Goal: Use online tool/utility: Utilize a website feature to perform a specific function

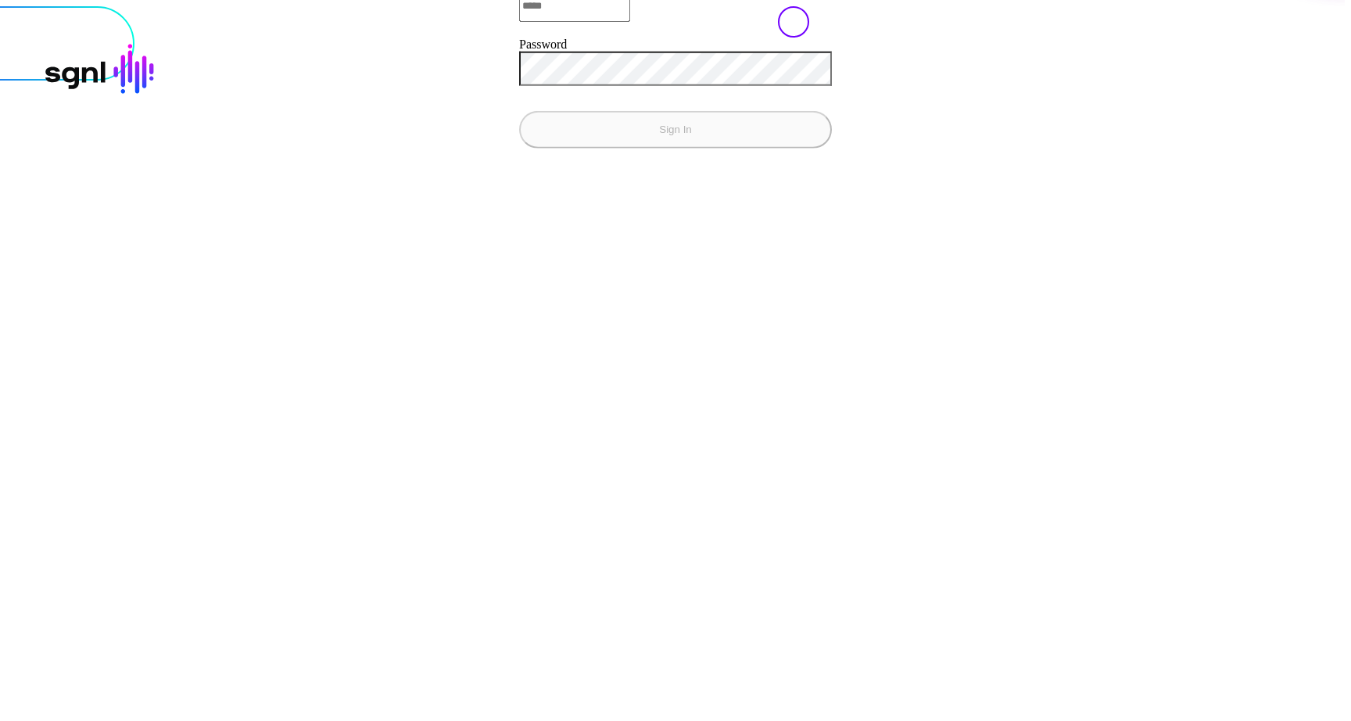
click at [519, 21] on input "Email" at bounding box center [574, 5] width 111 height 31
type input "**********"
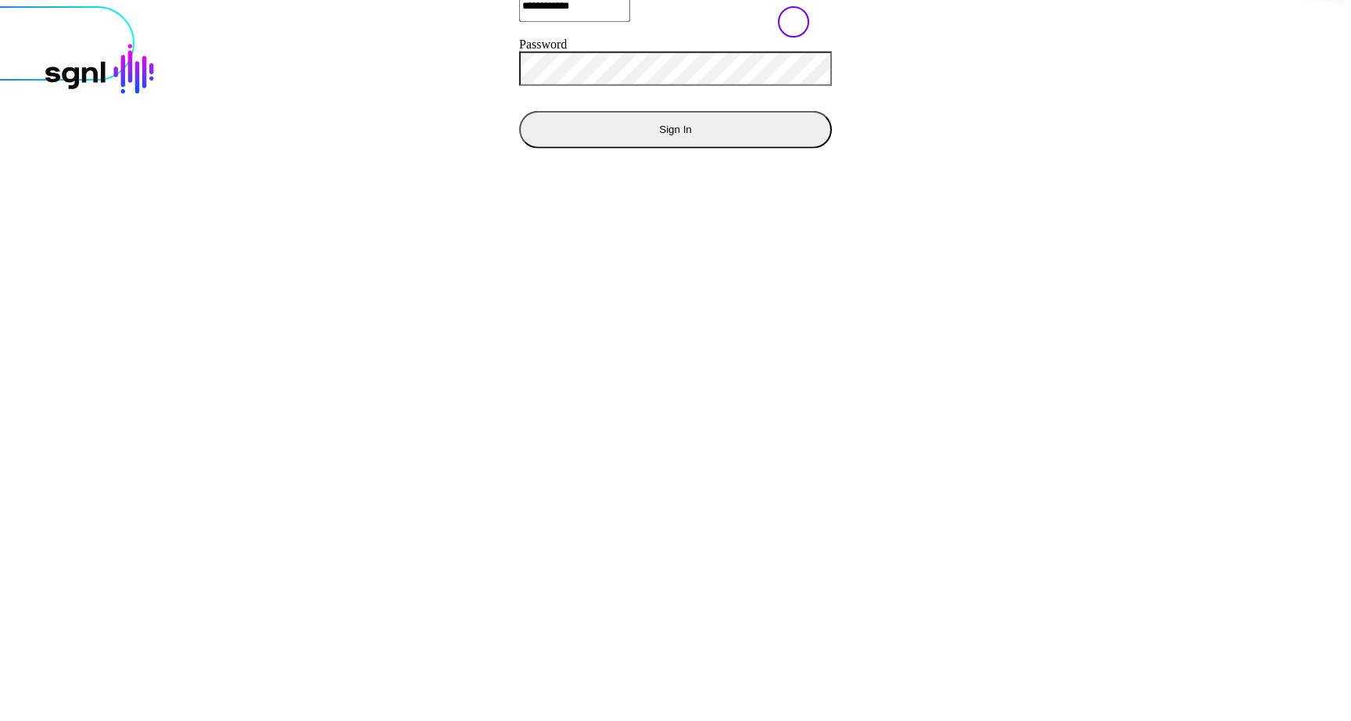
click at [519, 148] on button "Sign In" at bounding box center [675, 129] width 313 height 38
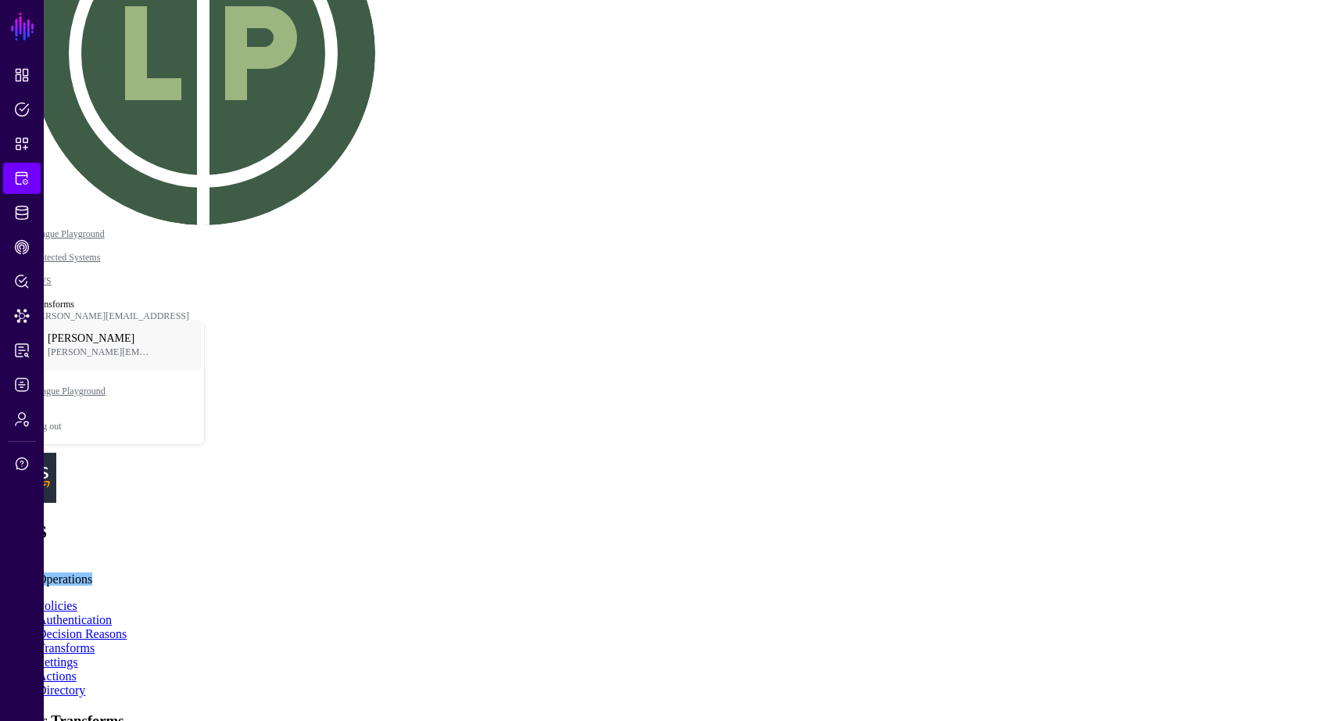
scroll to position [132, 0]
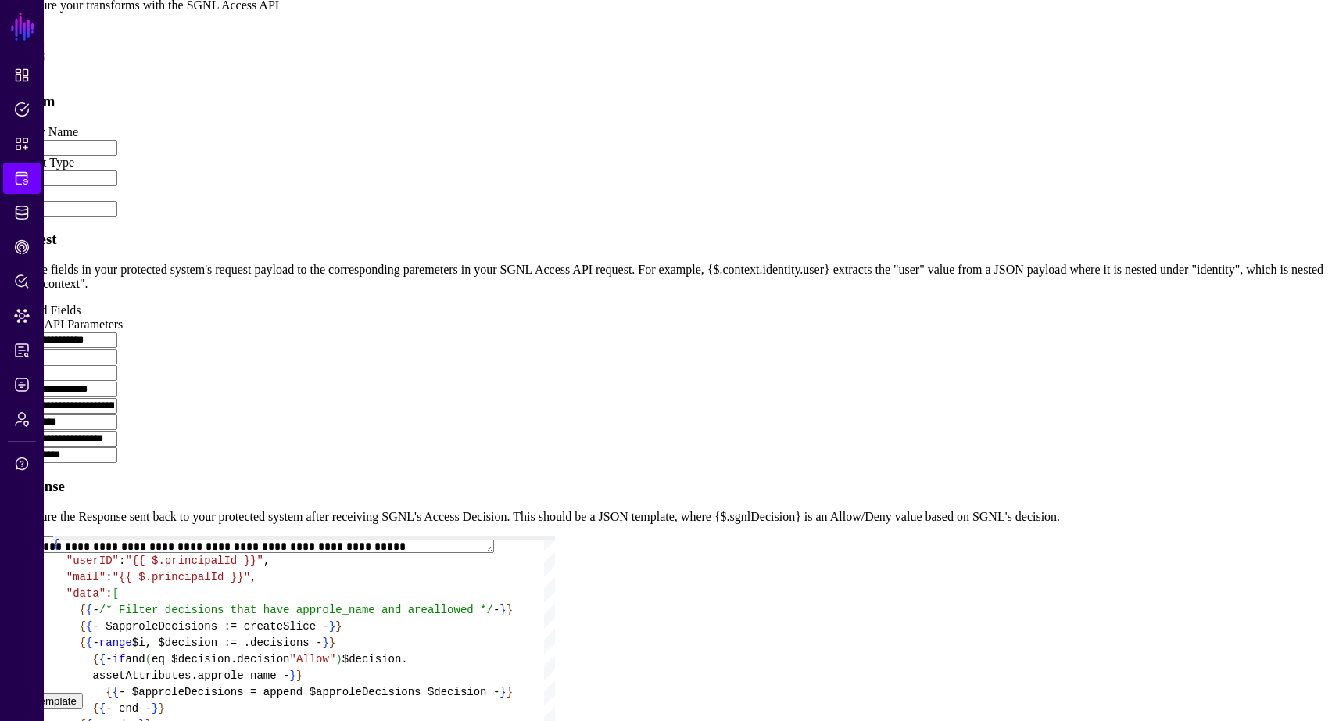
scroll to position [897, 0]
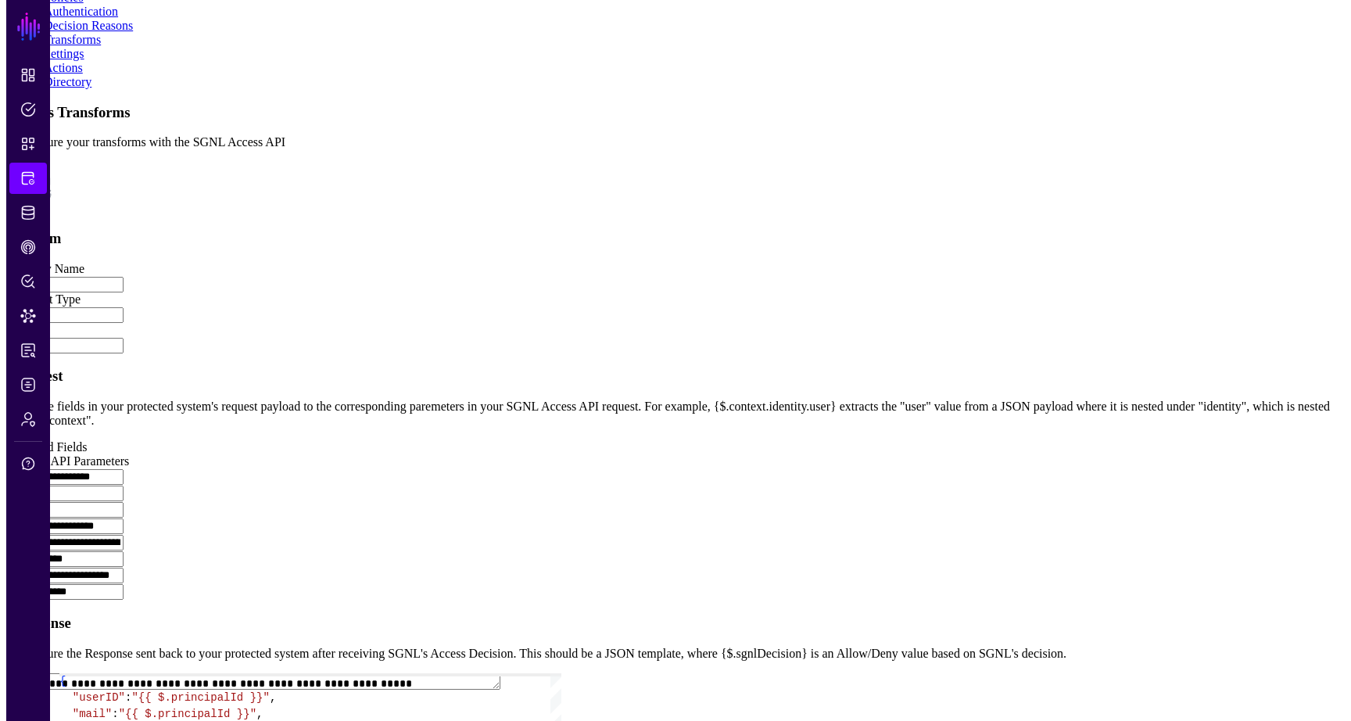
scroll to position [897, 0]
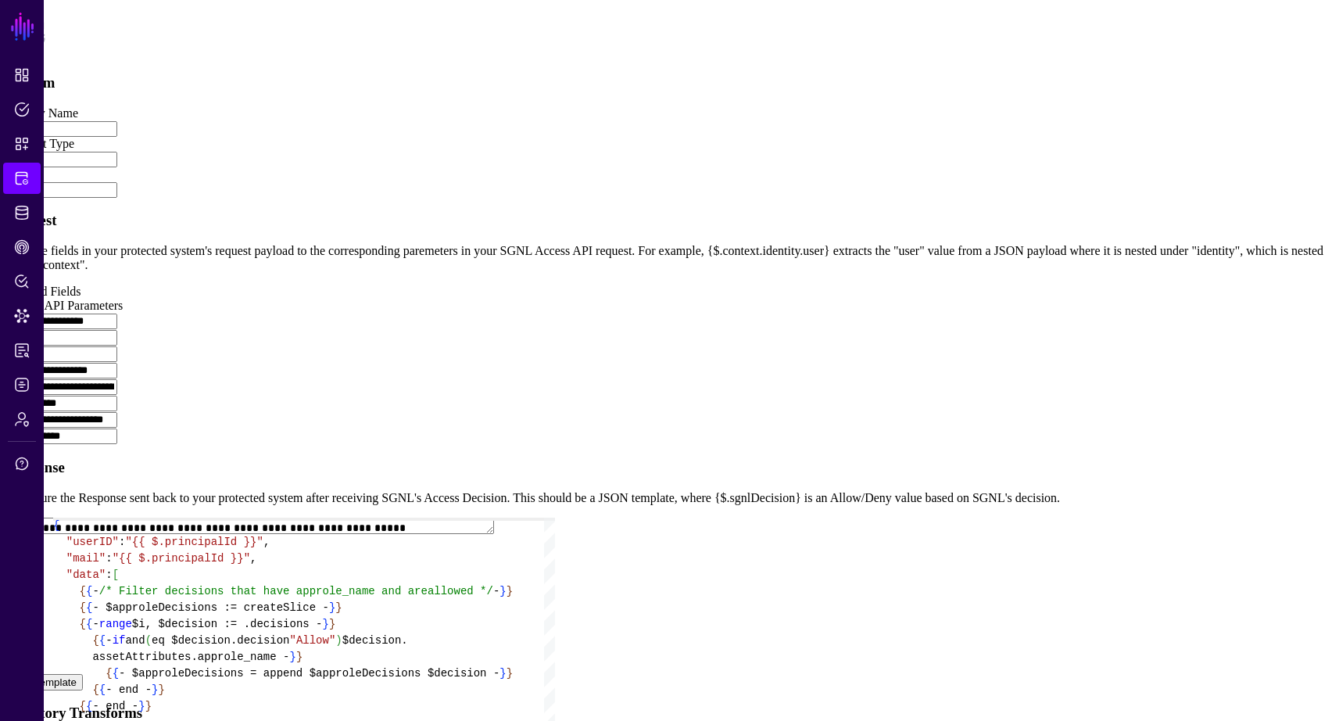
click at [83, 674] on button "Test Template" at bounding box center [44, 682] width 77 height 16
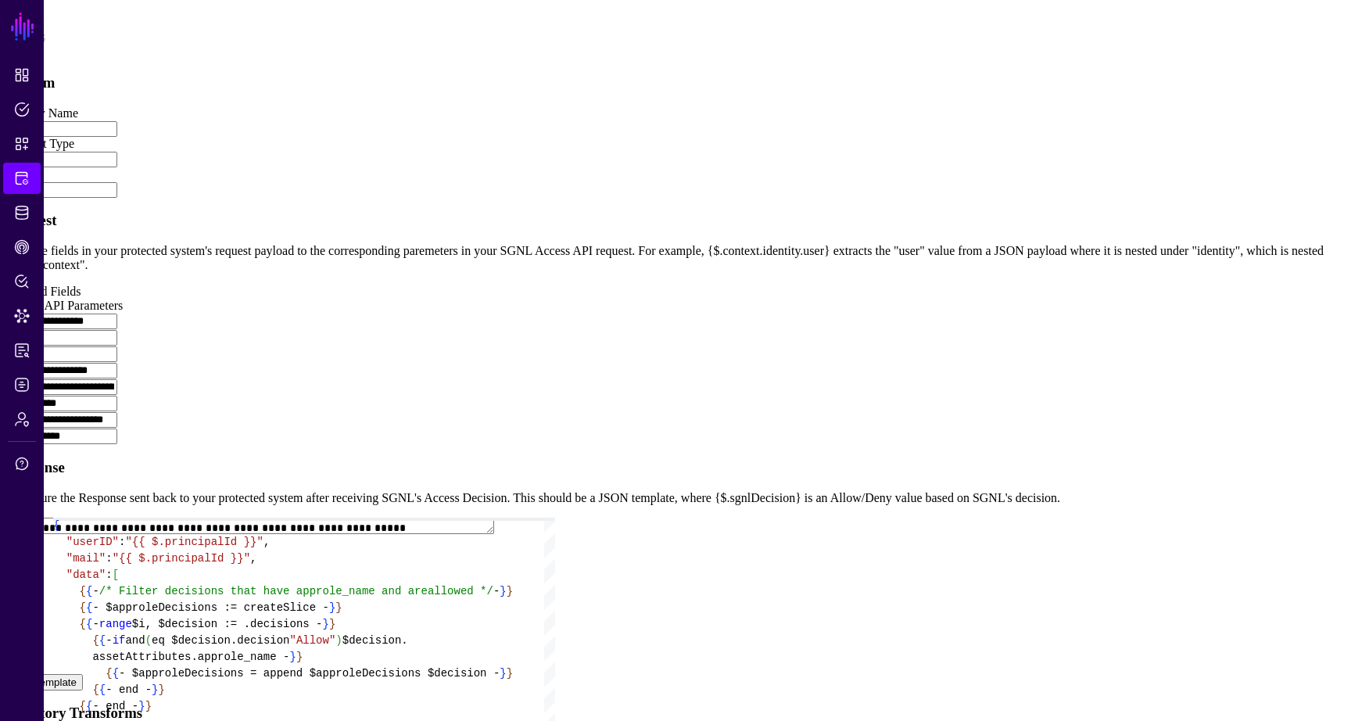
scroll to position [16, 0]
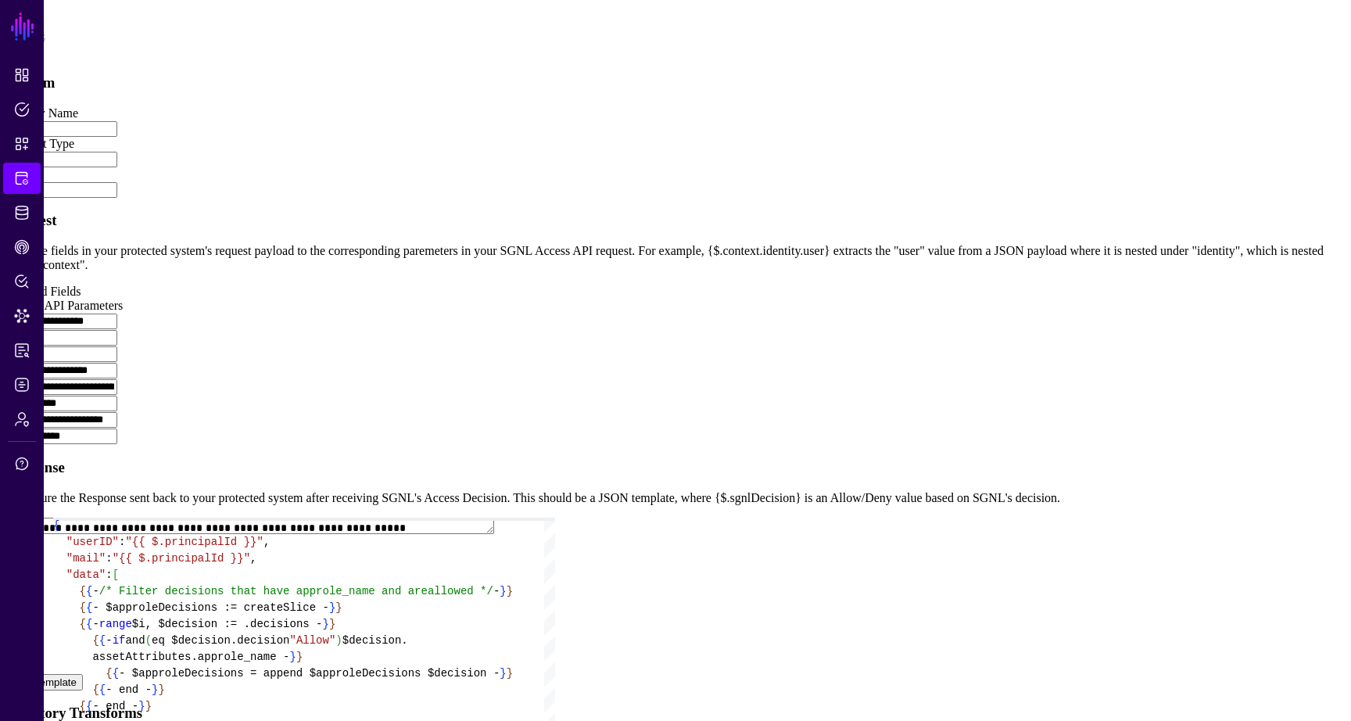
drag, startPoint x: 240, startPoint y: 449, endPoint x: 384, endPoint y: 524, distance: 162.2
drag, startPoint x: 227, startPoint y: 364, endPoint x: 318, endPoint y: 601, distance: 254.4
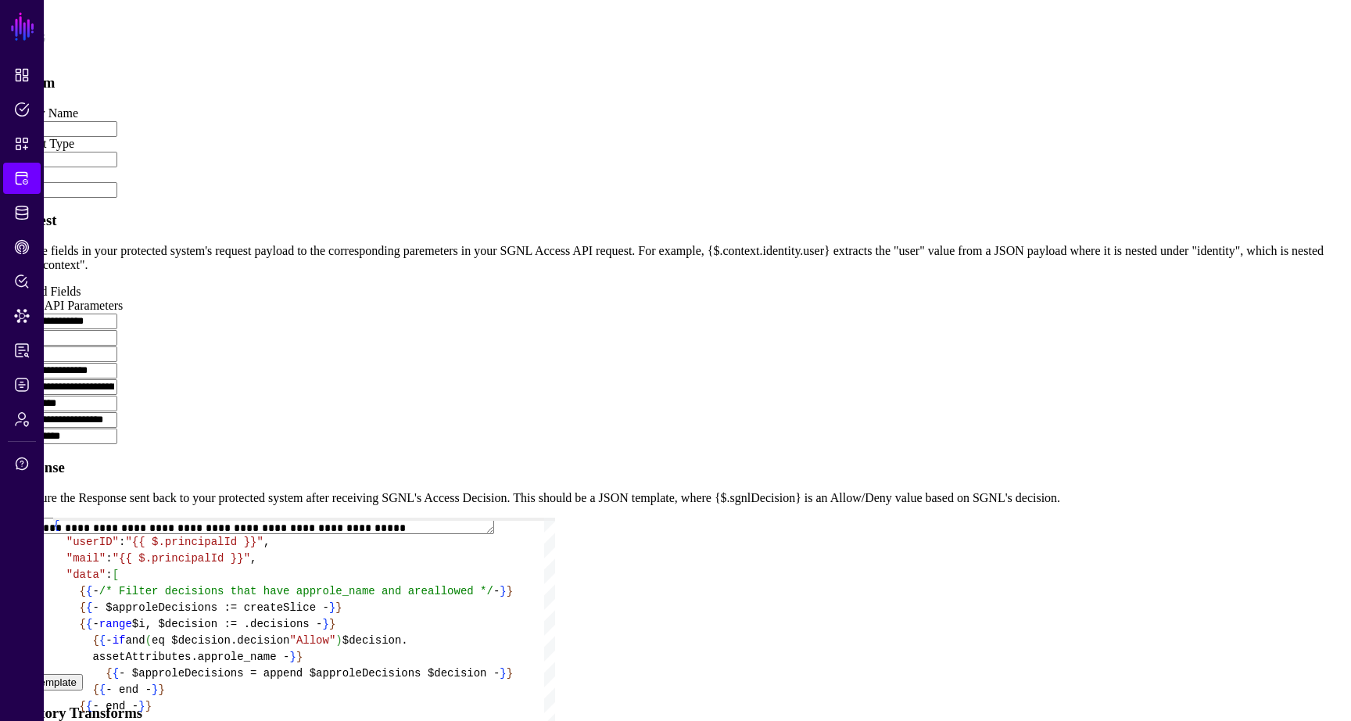
drag, startPoint x: 133, startPoint y: 181, endPoint x: 593, endPoint y: 231, distance: 462.4
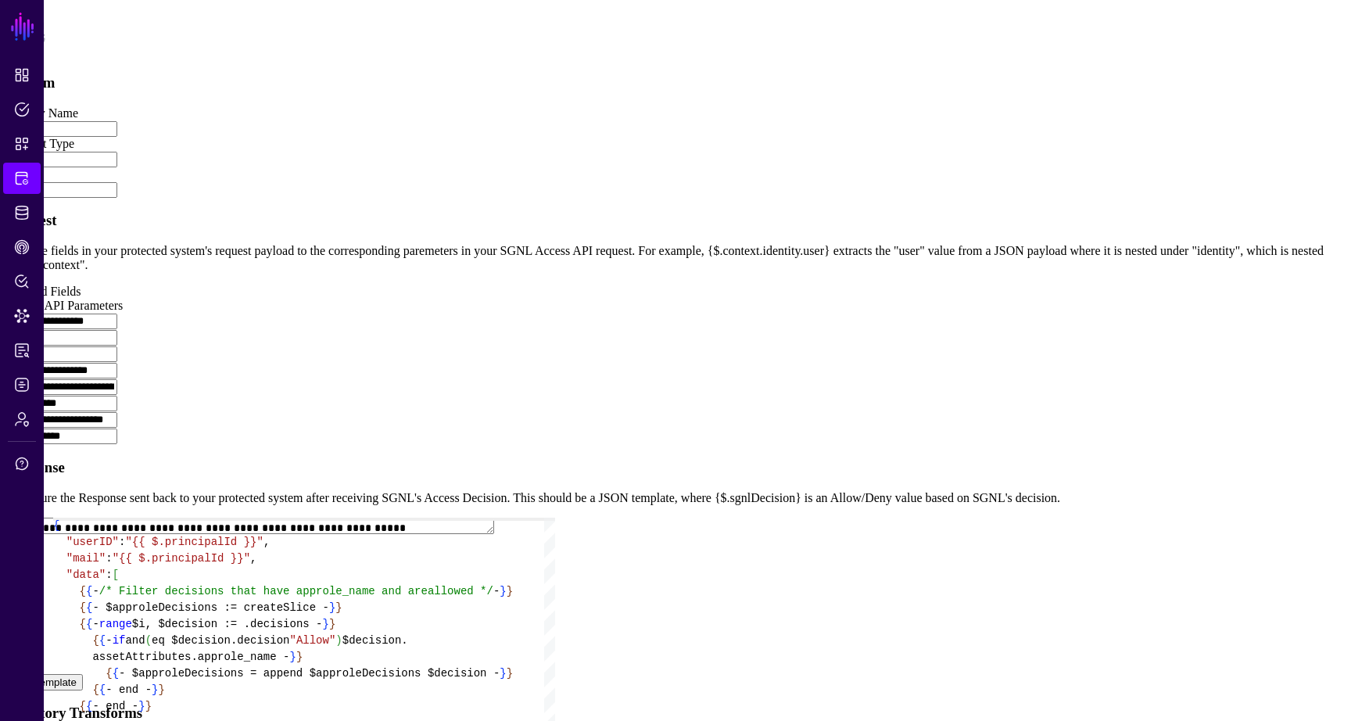
type textarea "**********"
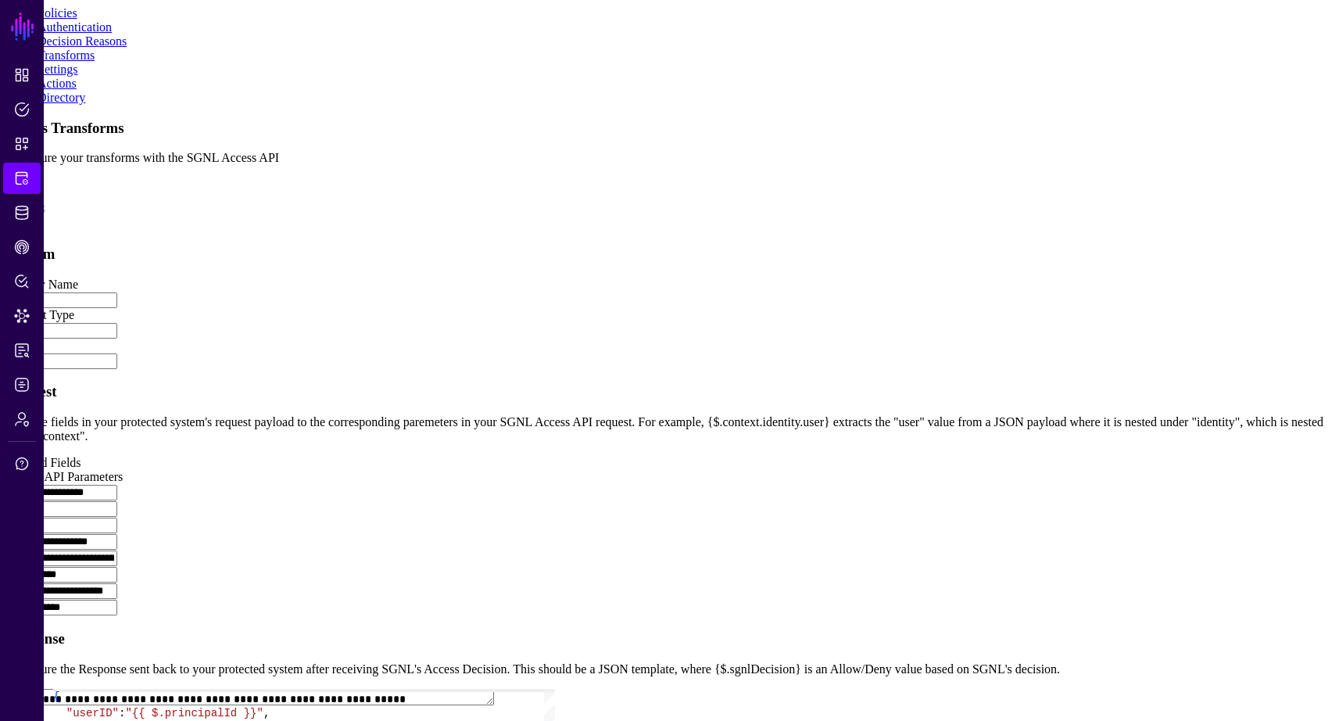
scroll to position [728, 0]
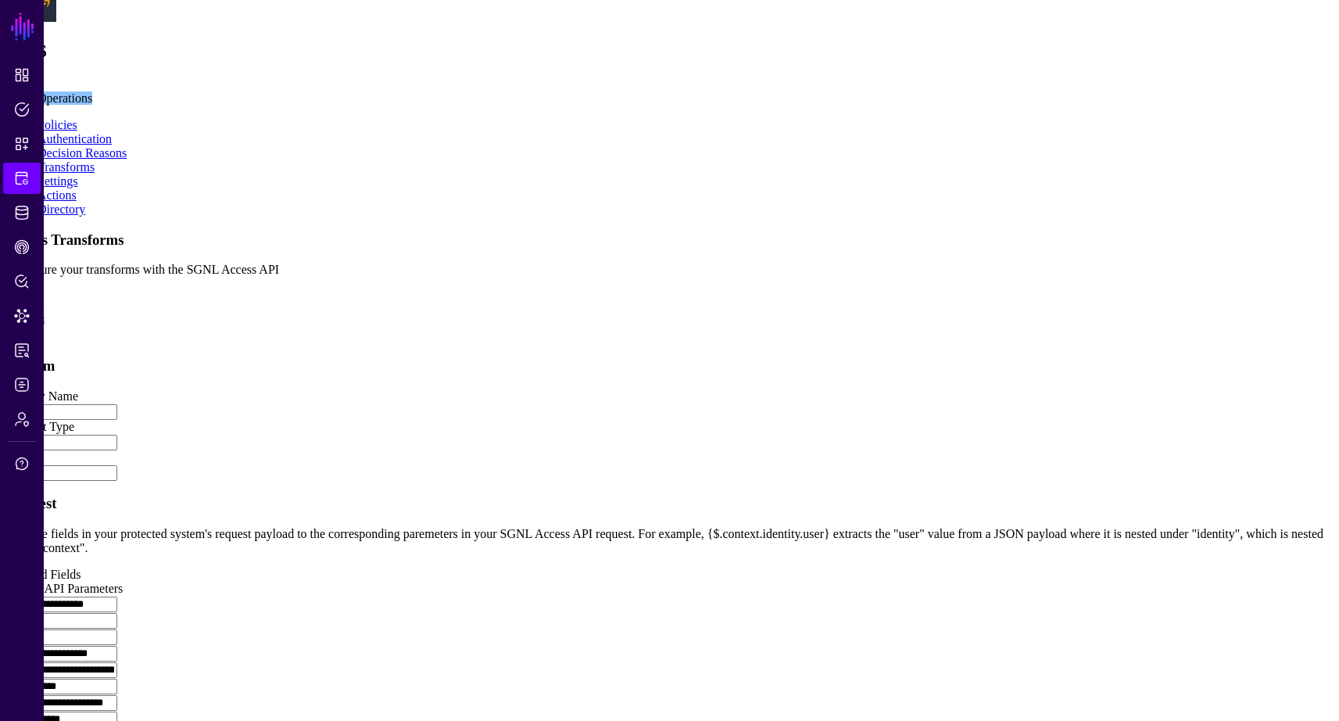
scroll to position [743, 0]
